Goal: Task Accomplishment & Management: Manage account settings

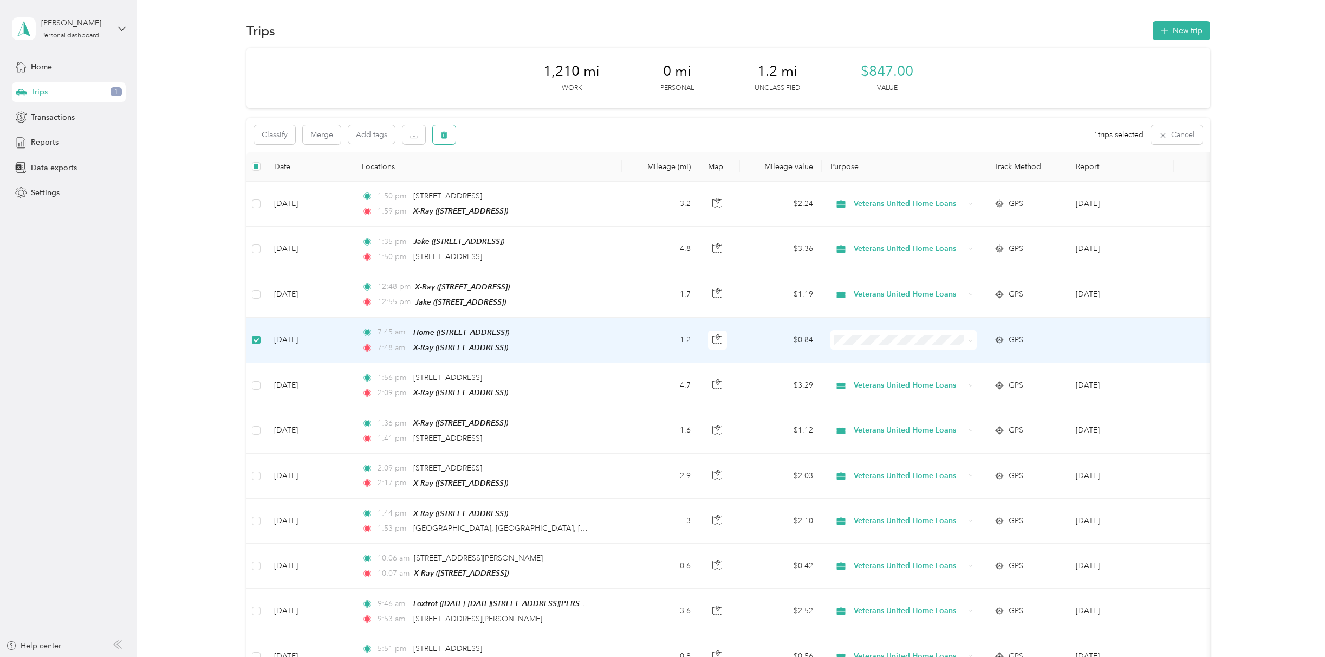
click at [447, 141] on button "button" at bounding box center [444, 134] width 23 height 19
click at [519, 178] on button "Yes" at bounding box center [524, 179] width 21 height 17
